Goal: Transaction & Acquisition: Purchase product/service

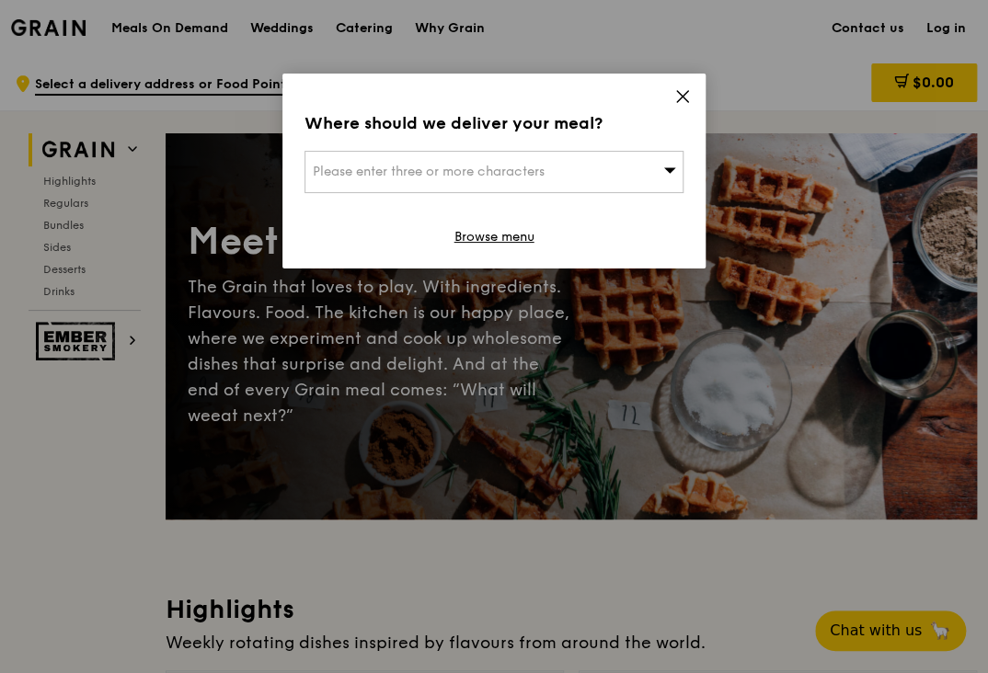
click at [675, 97] on icon at bounding box center [682, 96] width 17 height 17
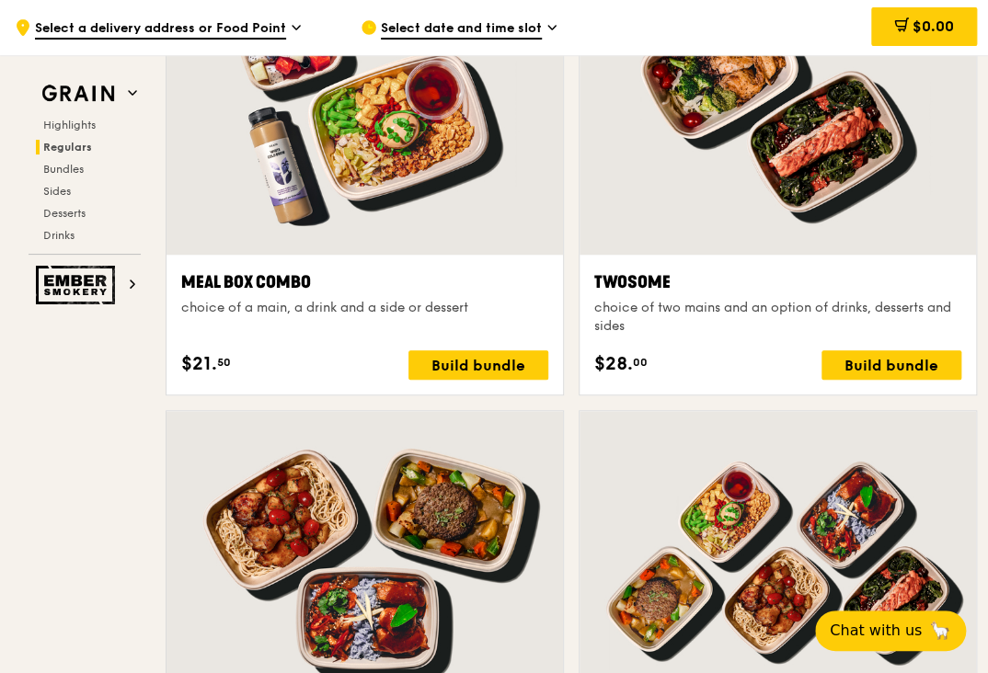
scroll to position [2538, 0]
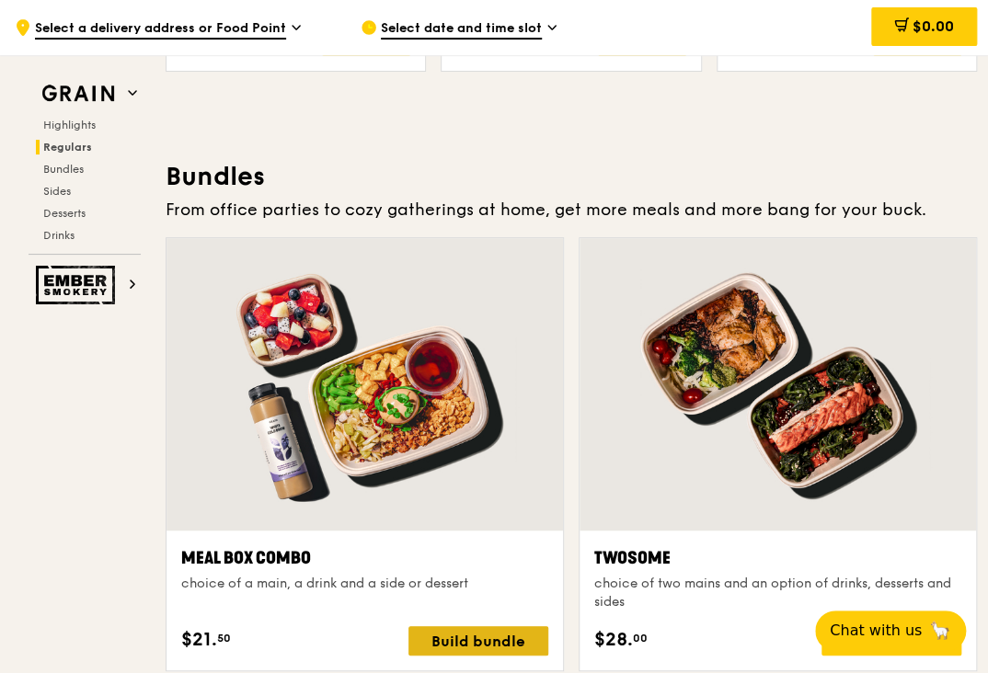
click at [533, 642] on div "Build bundle" at bounding box center [478, 640] width 140 height 29
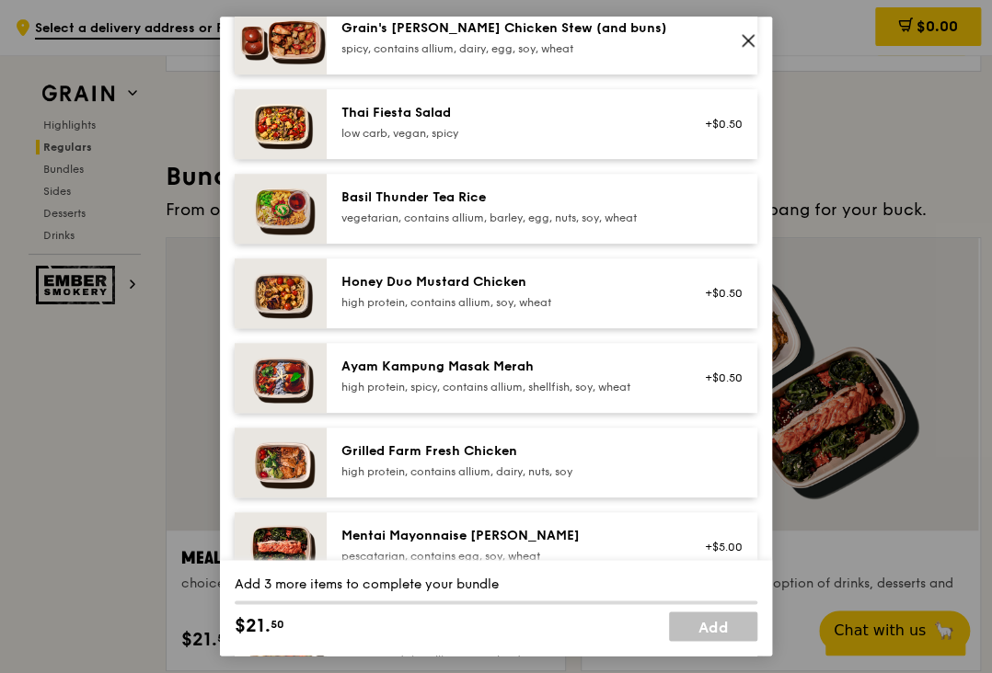
scroll to position [184, 0]
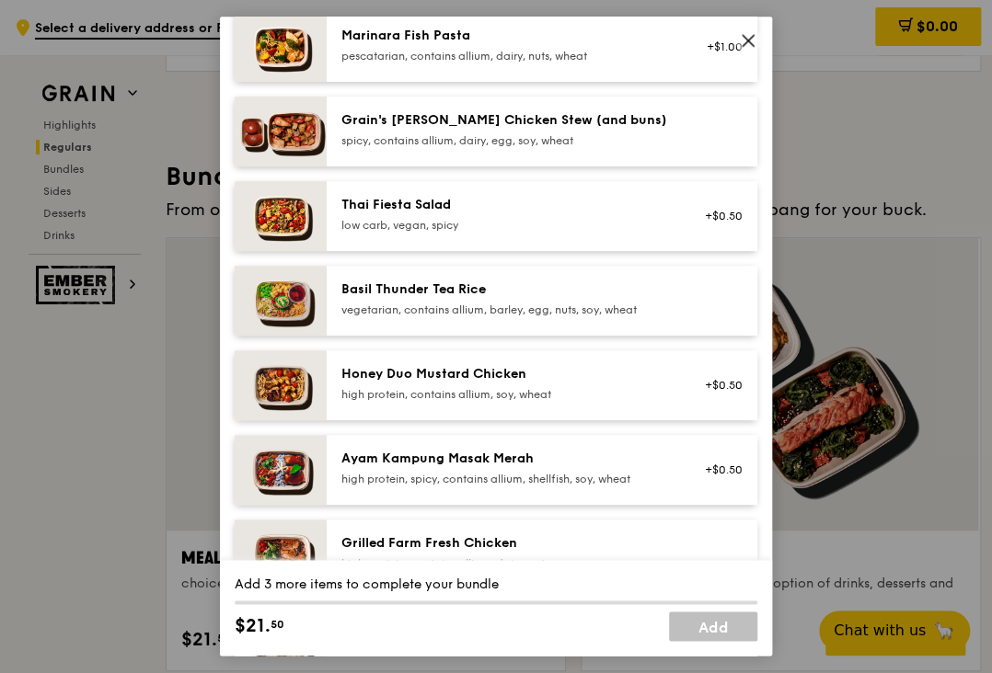
click at [906, 577] on div "Meal Box Combo choice of a main, a drink and a side or dessert Mains Choose 1 i…" at bounding box center [496, 336] width 992 height 673
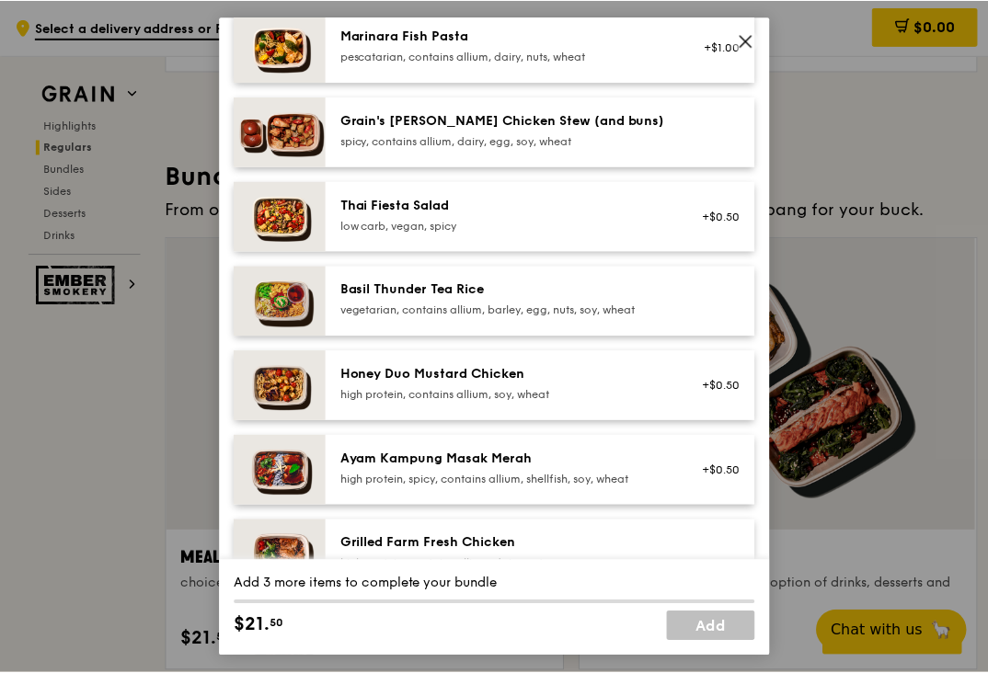
scroll to position [2539, 0]
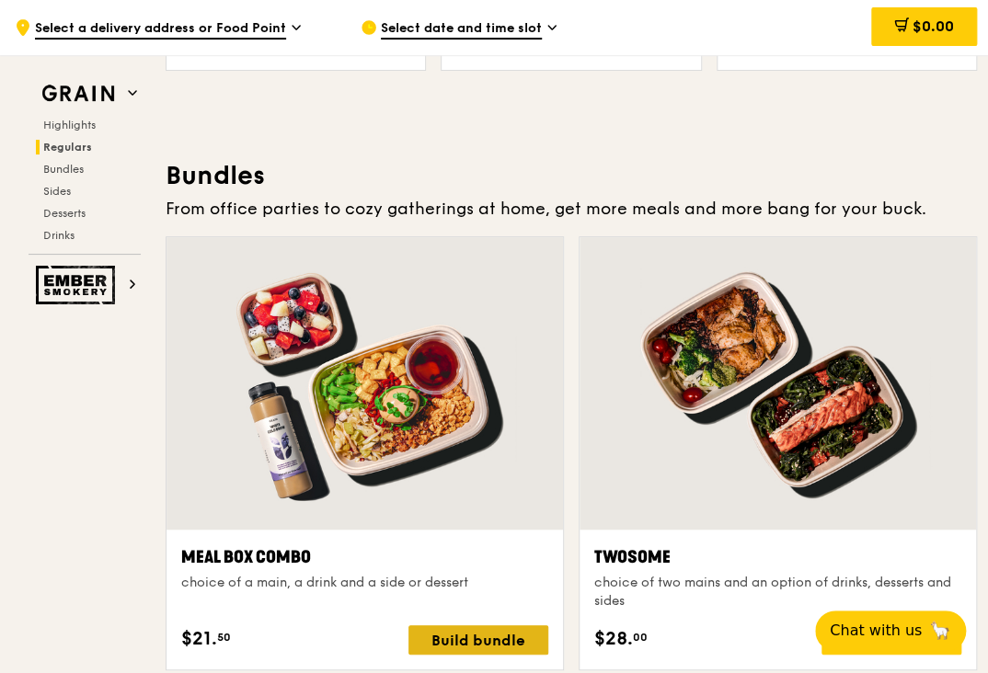
click at [498, 633] on div "Build bundle" at bounding box center [478, 639] width 140 height 29
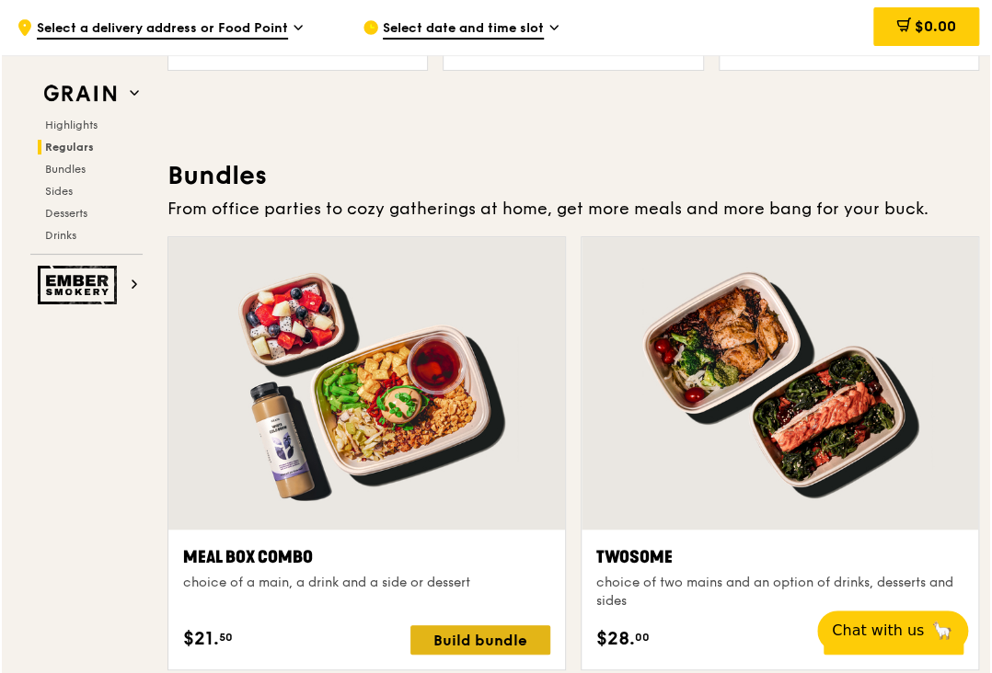
scroll to position [2540, 0]
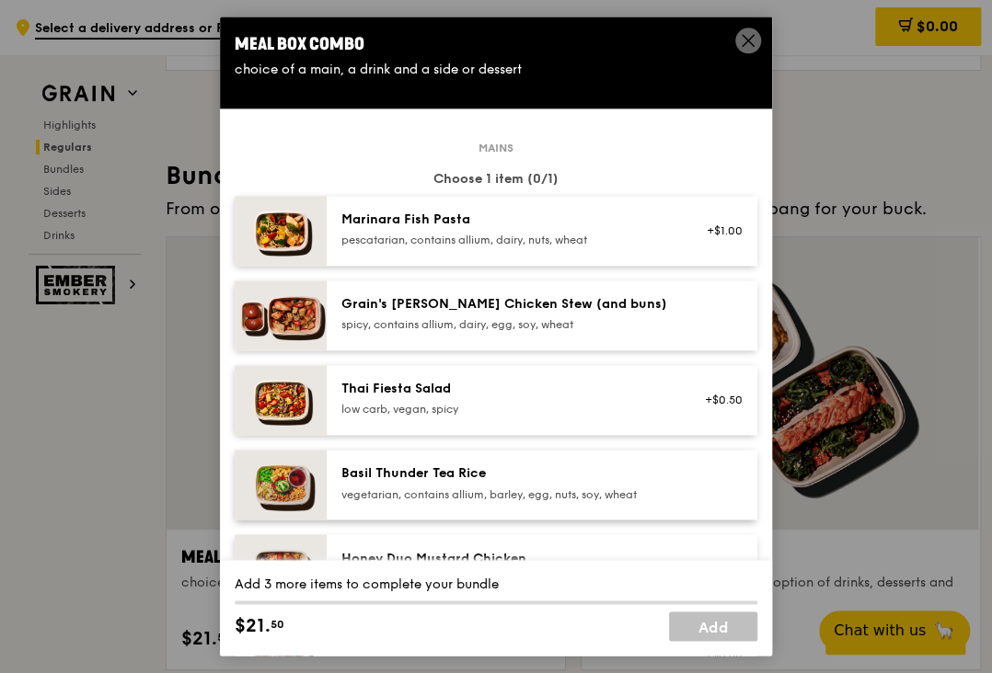
drag, startPoint x: 471, startPoint y: 147, endPoint x: 514, endPoint y: 146, distance: 43.2
drag, startPoint x: 479, startPoint y: 147, endPoint x: 467, endPoint y: 146, distance: 12.0
click at [474, 145] on span "Mains" at bounding box center [496, 148] width 50 height 15
drag, startPoint x: 469, startPoint y: 143, endPoint x: 512, endPoint y: 143, distance: 43.2
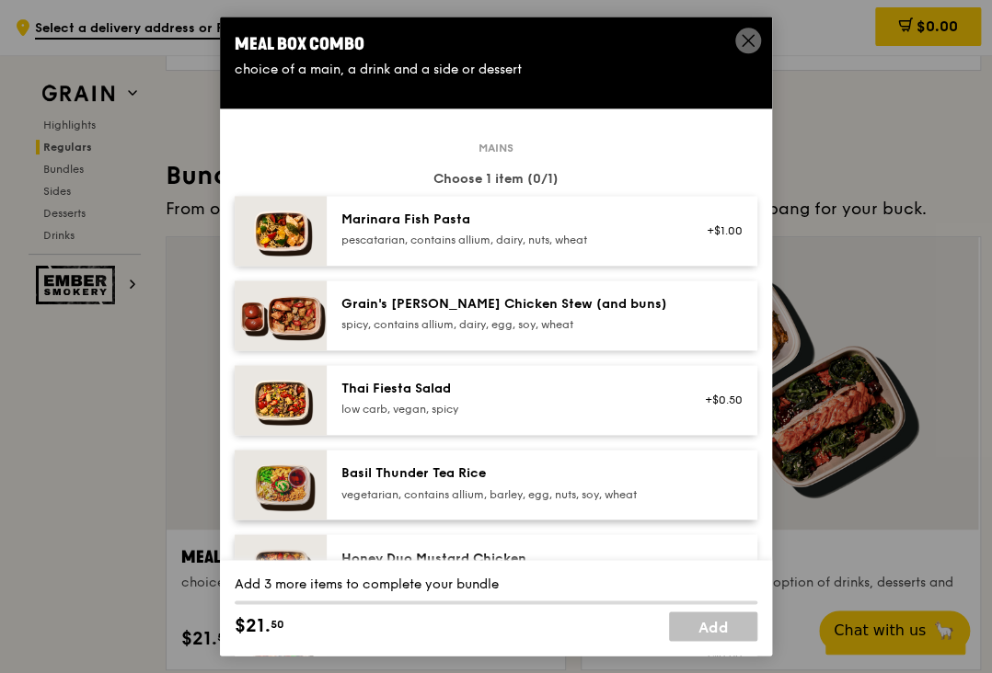
click at [512, 143] on span "Mains" at bounding box center [496, 148] width 50 height 15
copy span "Mains"
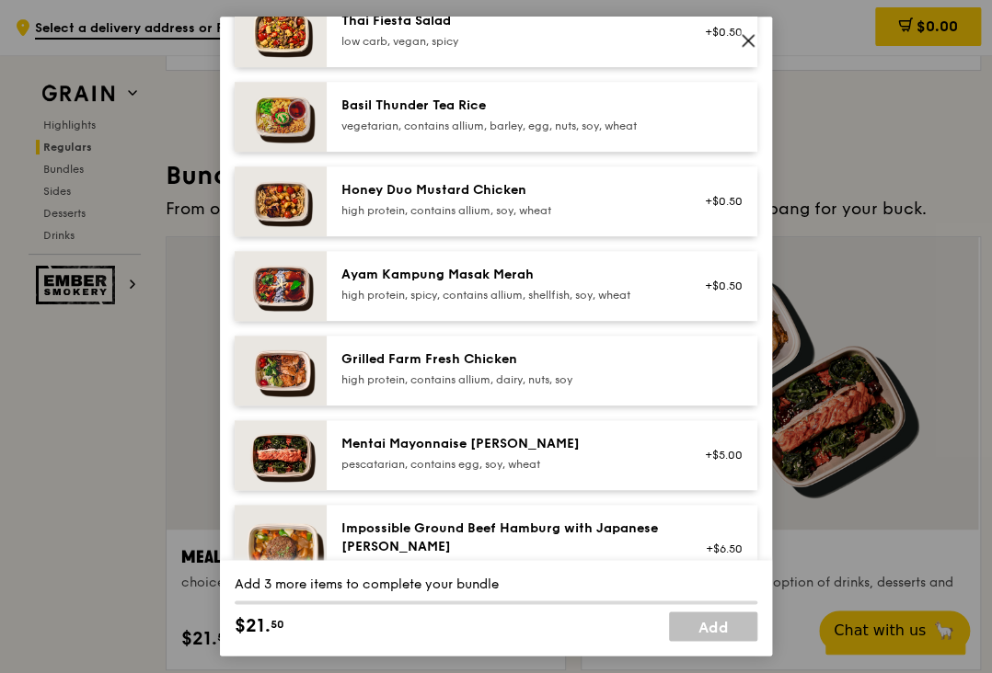
scroll to position [736, 0]
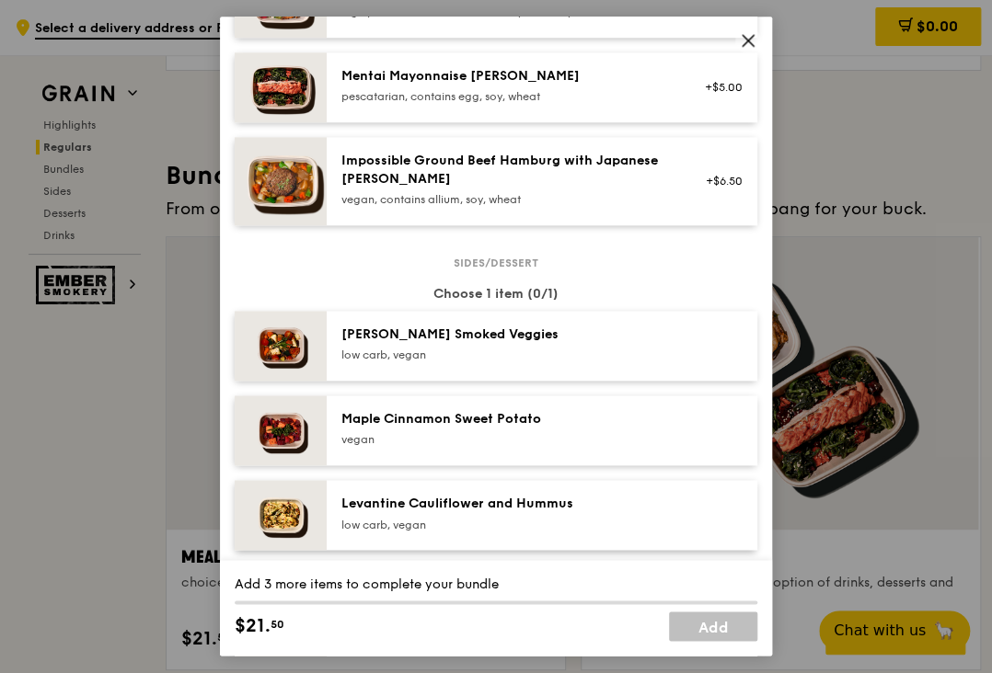
drag, startPoint x: 446, startPoint y: 264, endPoint x: 545, endPoint y: 265, distance: 98.4
drag, startPoint x: 545, startPoint y: 265, endPoint x: 531, endPoint y: 266, distance: 13.8
click at [446, 258] on span "Sides/dessert" at bounding box center [495, 263] width 99 height 15
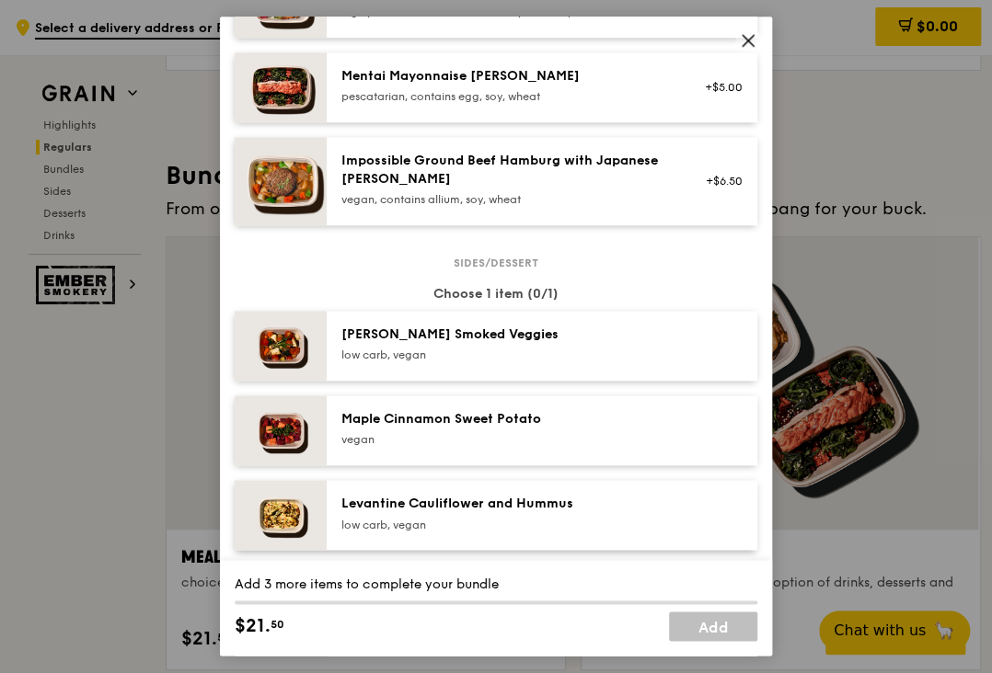
drag, startPoint x: 464, startPoint y: 259, endPoint x: 529, endPoint y: 257, distance: 65.4
click at [529, 257] on span "Sides/dessert" at bounding box center [495, 263] width 99 height 15
copy span "Sides/dessert"
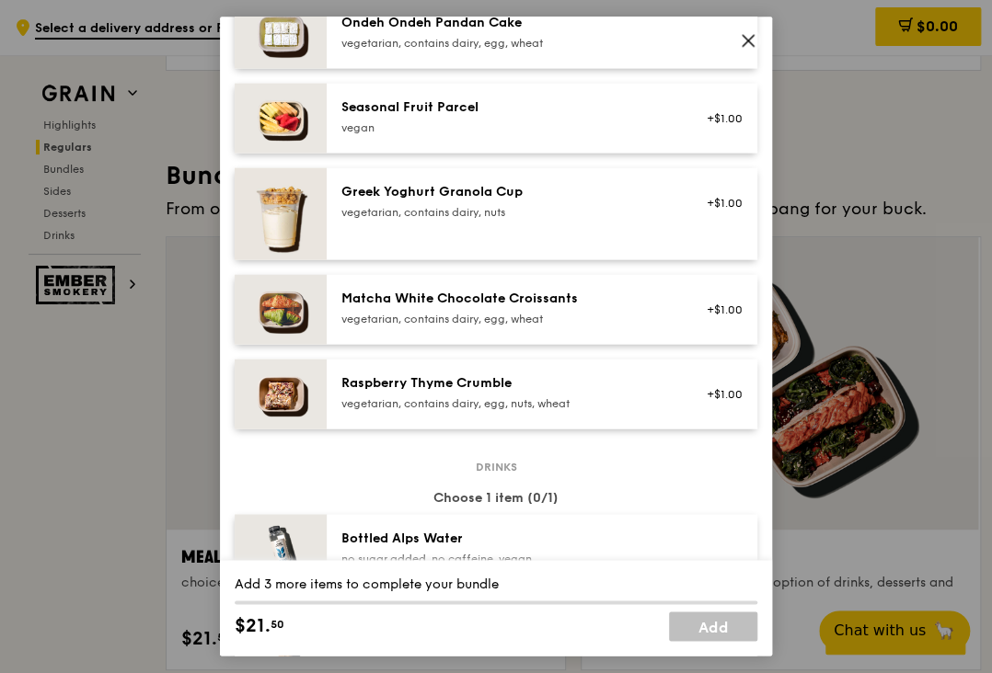
scroll to position [1656, 0]
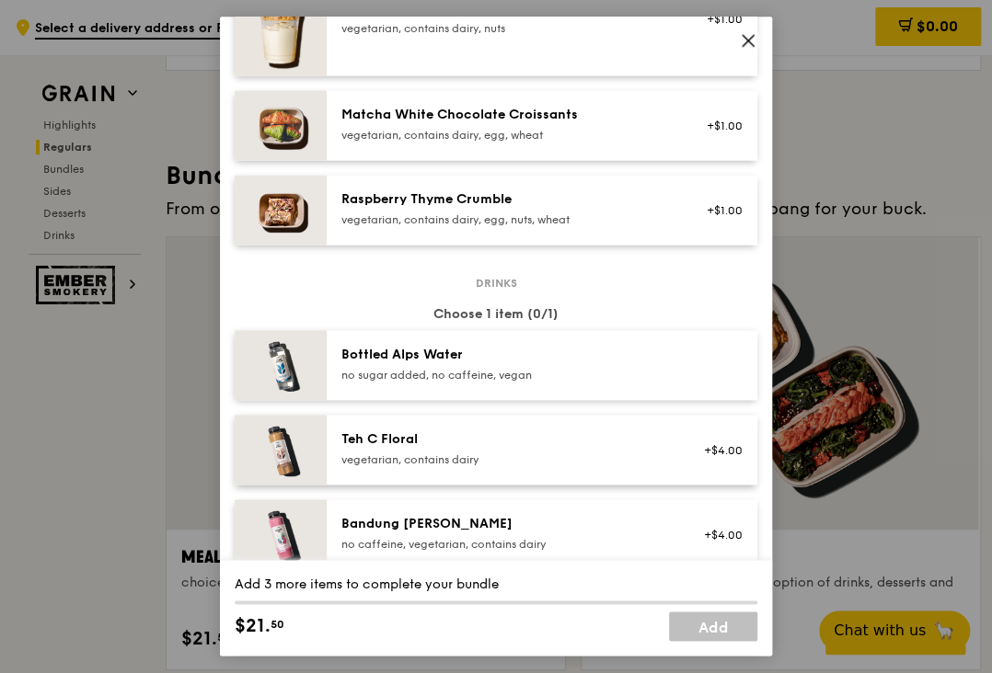
drag, startPoint x: 467, startPoint y: 278, endPoint x: 541, endPoint y: 282, distance: 73.7
click at [541, 282] on div "Drinks Choose 1 item (0/1) Bottled Alps Water no sugar added, no caffeine, vega…" at bounding box center [496, 679] width 522 height 796
drag, startPoint x: 511, startPoint y: 279, endPoint x: 467, endPoint y: 279, distance: 44.2
click at [468, 279] on span "Drinks" at bounding box center [496, 282] width 56 height 15
copy span "Drinks"
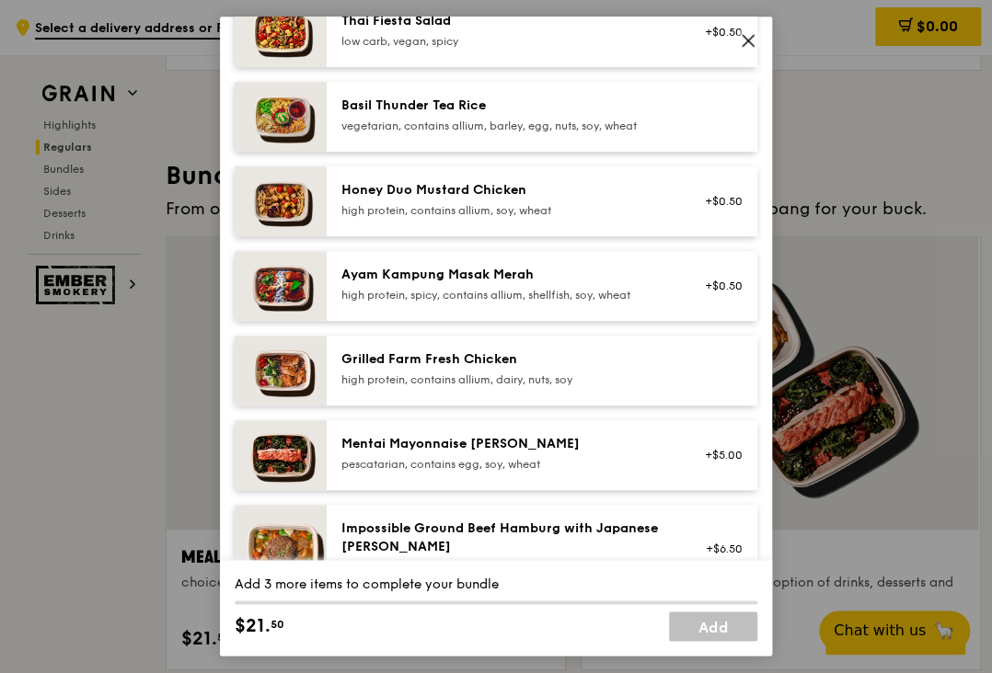
scroll to position [276, 0]
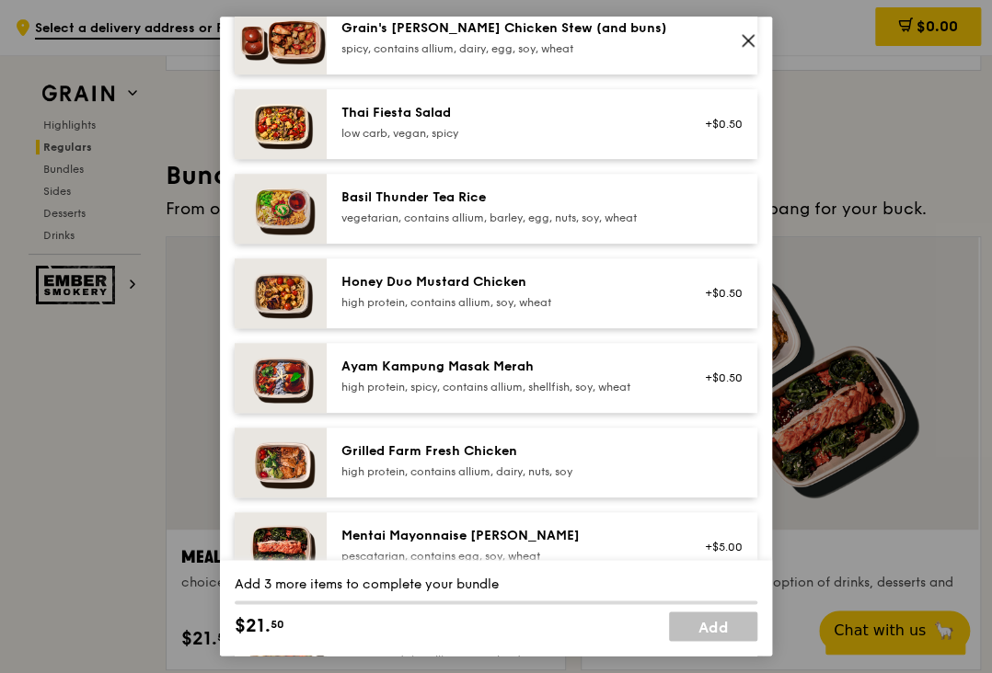
click at [476, 452] on div "Grilled Farm Fresh Chicken" at bounding box center [506, 451] width 330 height 18
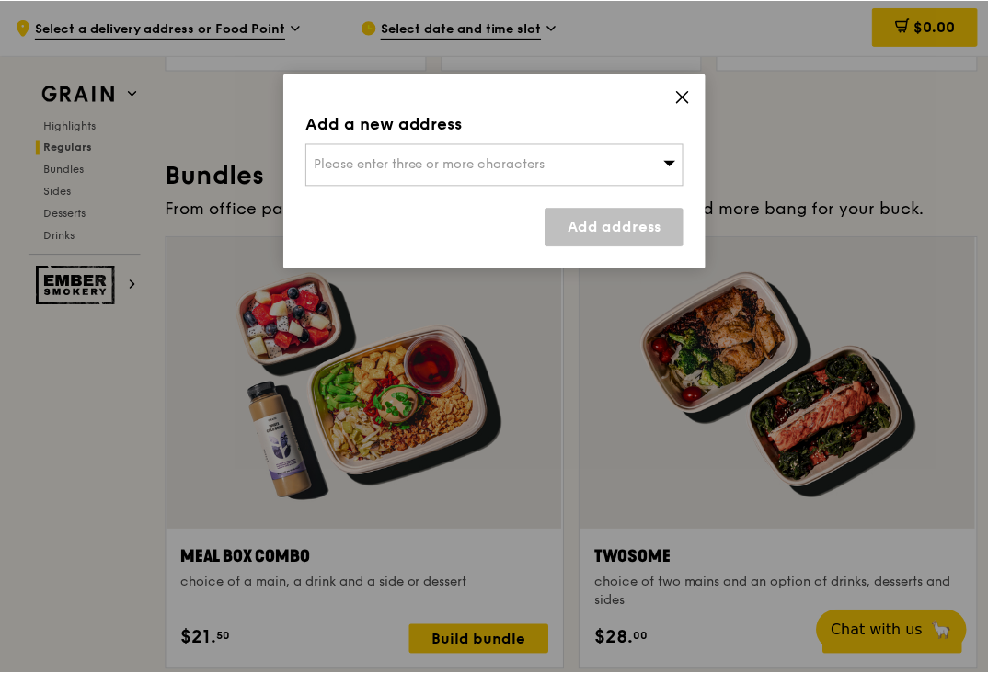
scroll to position [2539, 0]
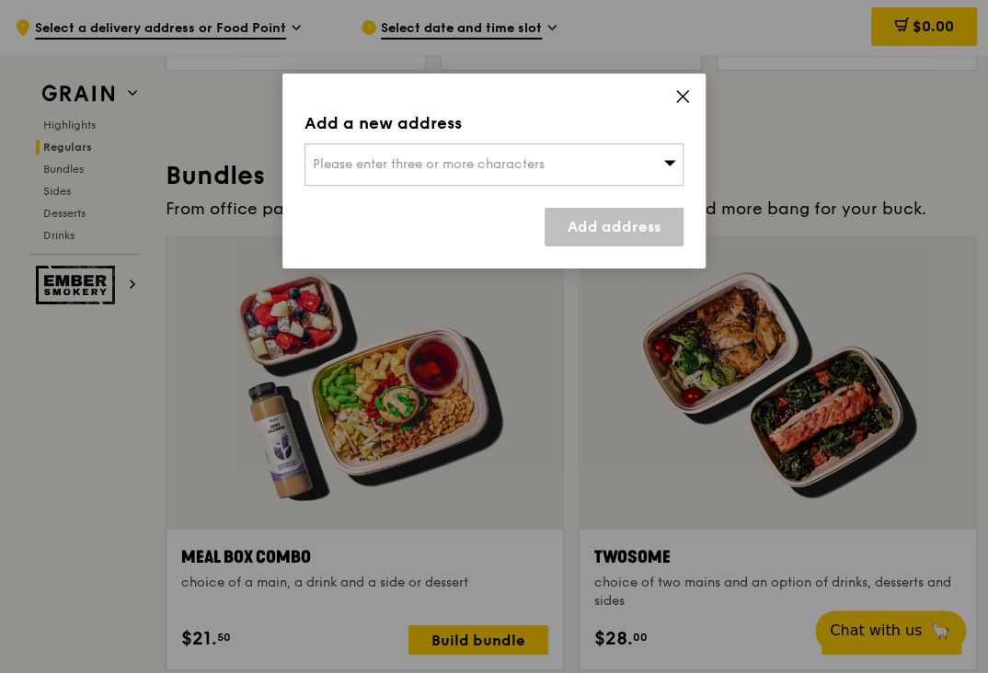
click at [663, 167] on icon at bounding box center [669, 162] width 13 height 14
click at [682, 100] on icon at bounding box center [682, 96] width 17 height 17
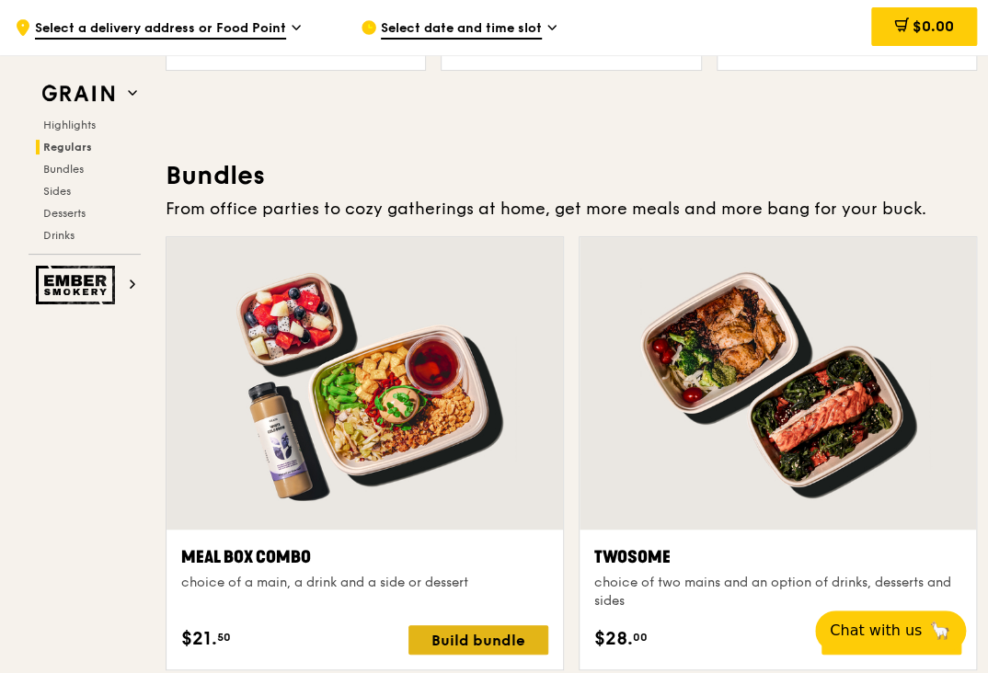
click at [486, 638] on div "Build bundle" at bounding box center [478, 639] width 140 height 29
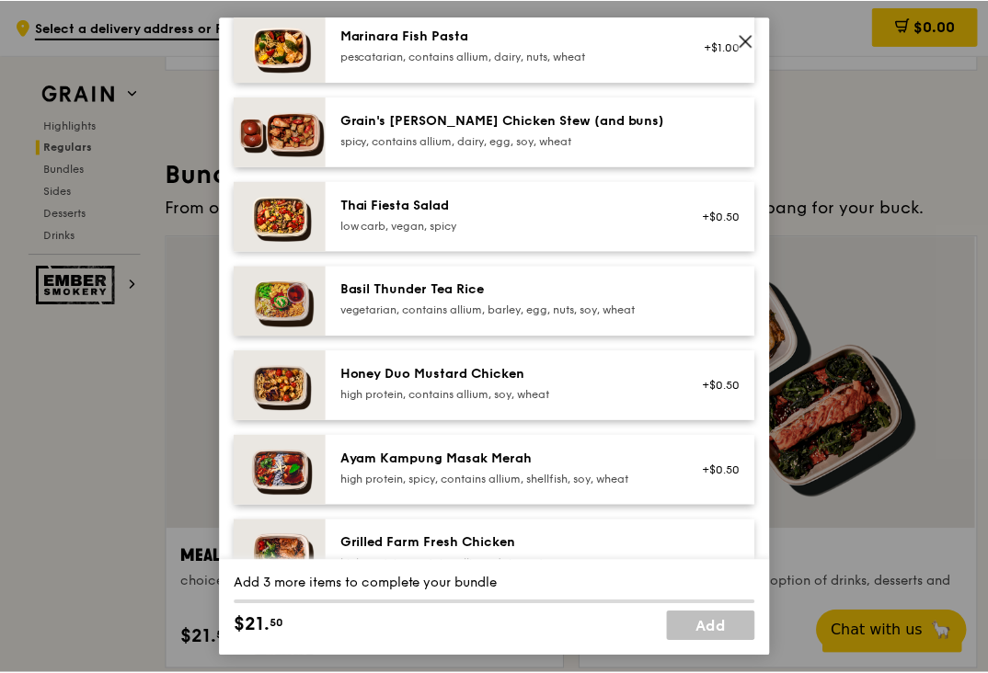
scroll to position [276, 0]
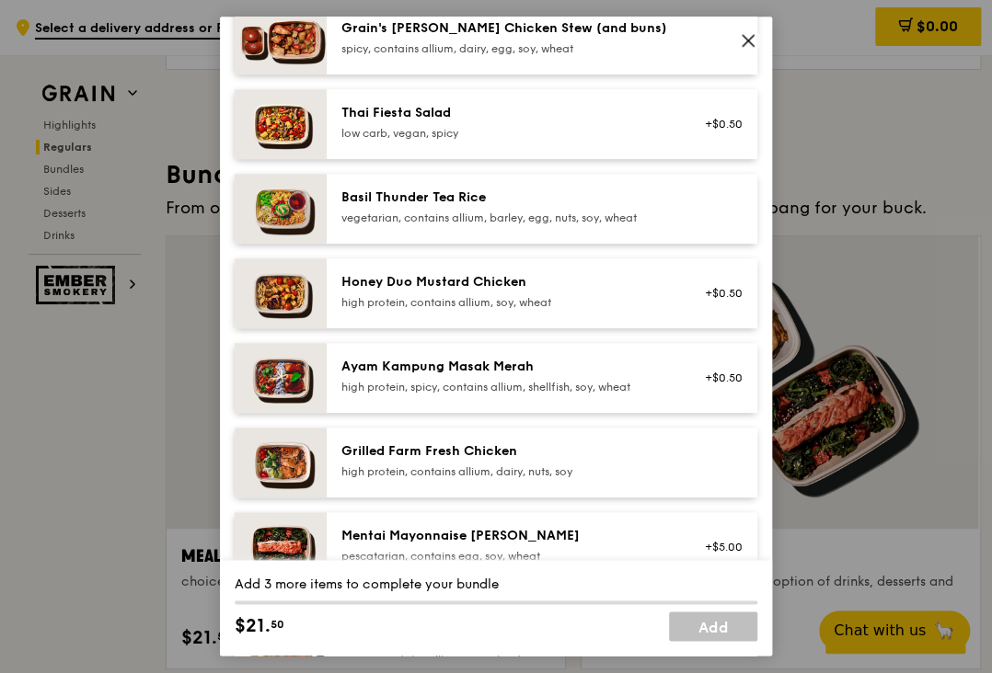
drag, startPoint x: 517, startPoint y: 453, endPoint x: 304, endPoint y: 444, distance: 212.7
click at [304, 444] on div "Grilled Farm Fresh Chicken high protein, contains allium, dairy, nuts, soy" at bounding box center [496, 463] width 522 height 70
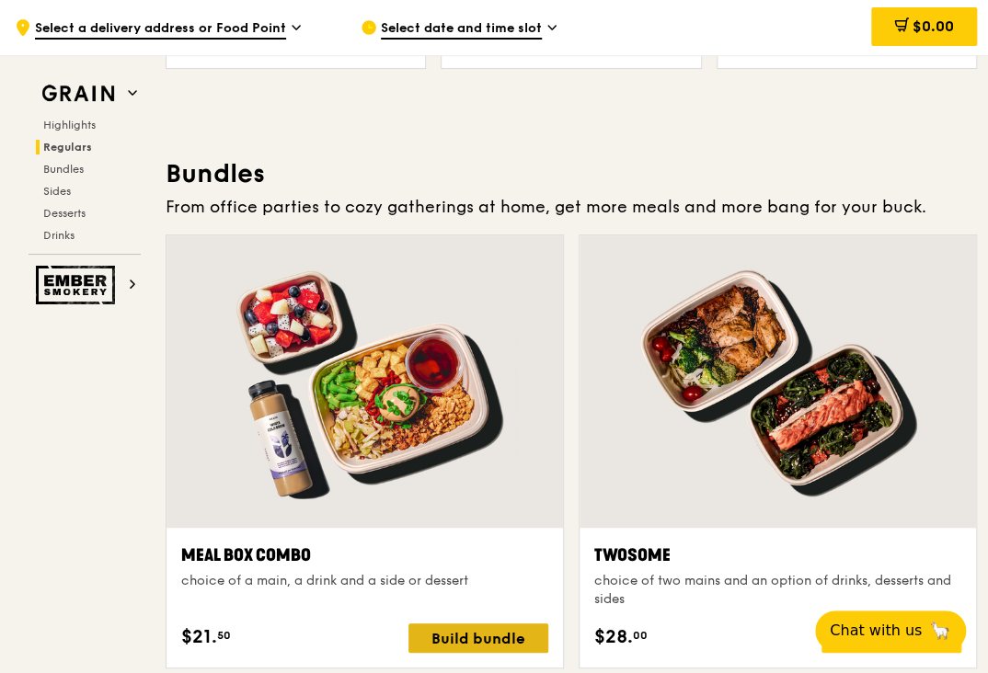
click at [475, 633] on div "Build bundle" at bounding box center [478, 638] width 140 height 29
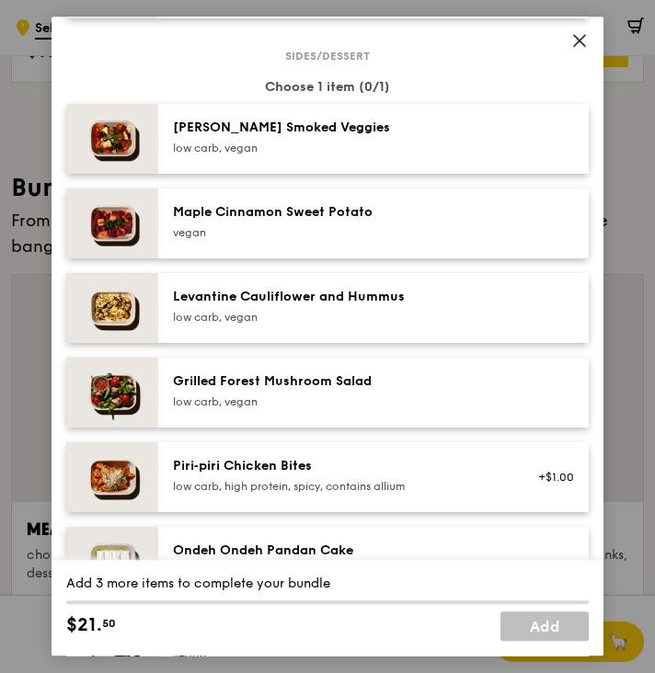
scroll to position [936, 0]
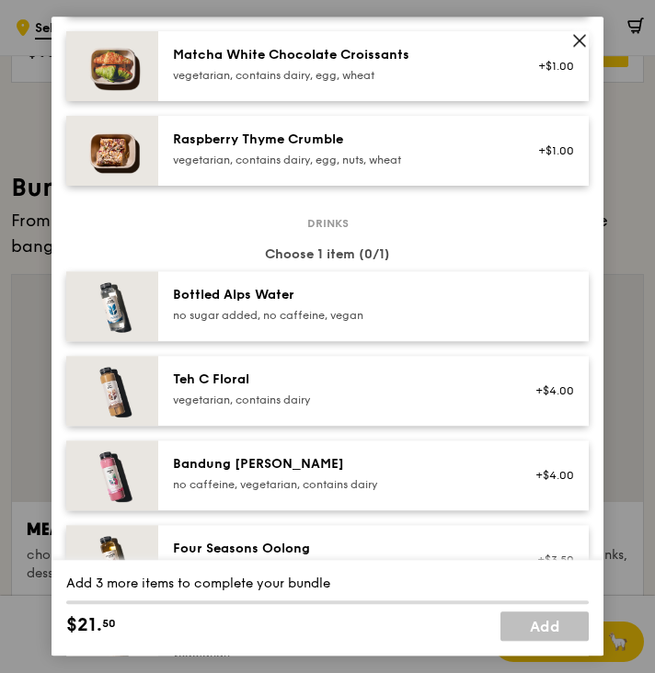
scroll to position [1698, 0]
